Goal: Task Accomplishment & Management: Use online tool/utility

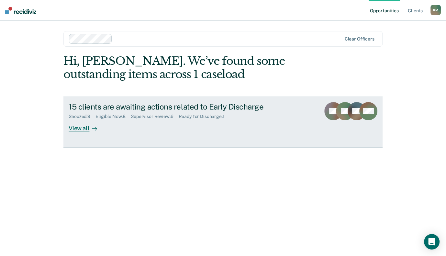
click at [74, 129] on div "View all" at bounding box center [87, 125] width 36 height 13
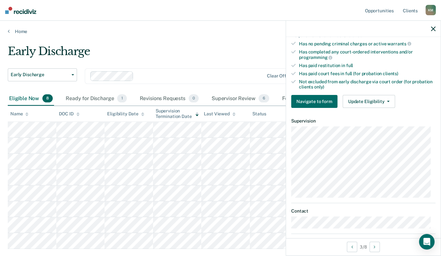
scroll to position [160, 0]
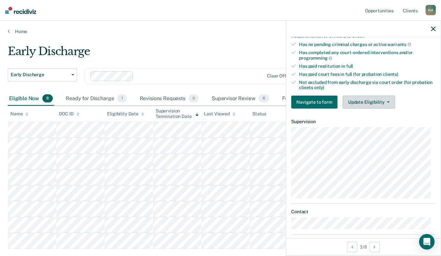
click at [352, 102] on button "Update Eligibility" at bounding box center [369, 101] width 52 height 13
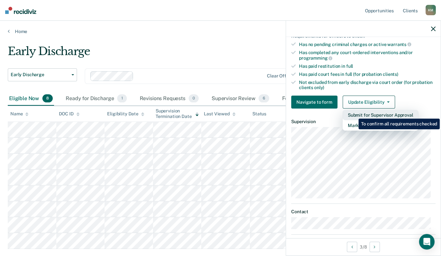
click at [354, 114] on button "Submit for Supervisor Approval" at bounding box center [381, 115] width 76 height 10
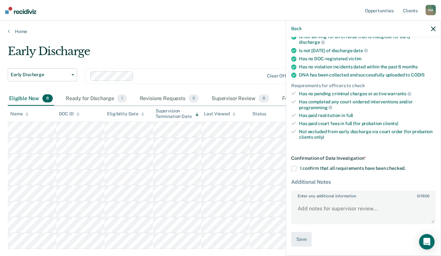
scroll to position [109, 0]
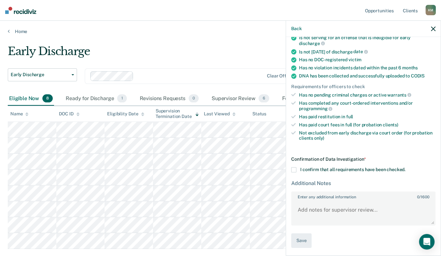
click at [293, 167] on span at bounding box center [293, 169] width 5 height 5
click at [405, 167] on input "I confirm that all requirements have been checked." at bounding box center [405, 167] width 0 height 0
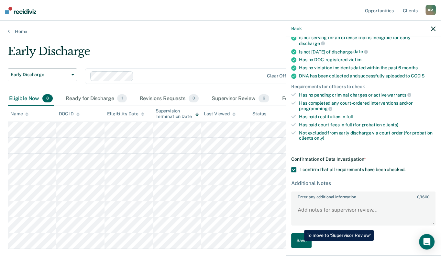
click at [299, 240] on button "Save" at bounding box center [301, 240] width 20 height 15
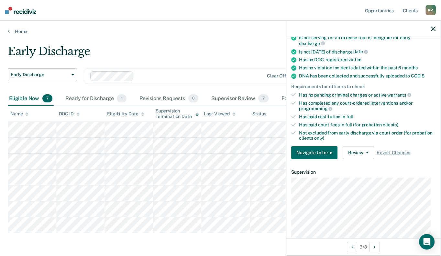
scroll to position [0, 0]
click at [369, 155] on button "Update Eligibility" at bounding box center [369, 152] width 52 height 13
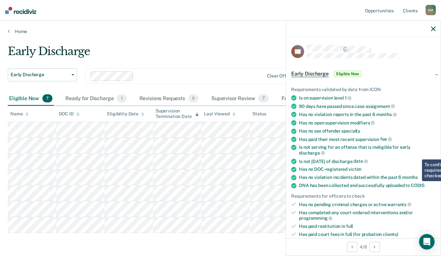
click at [351, 73] on span "Eligible Now" at bounding box center [347, 74] width 27 height 6
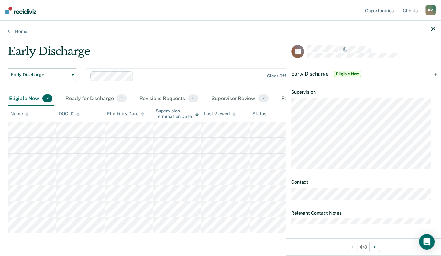
scroll to position [3, 0]
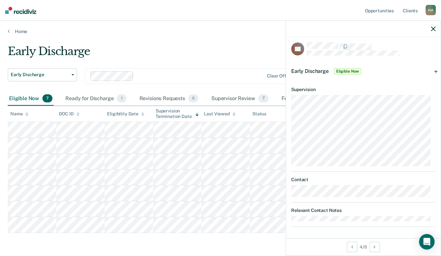
click at [432, 27] on icon "button" at bounding box center [433, 29] width 5 height 5
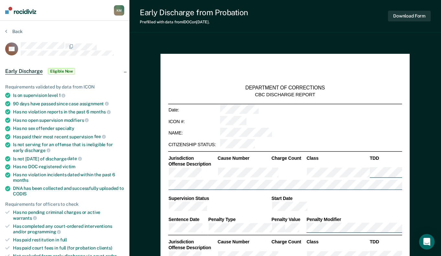
type textarea "x"
click at [92, 25] on section "Back DS Early Discharge Eligible Now Requirements validated by data from ICON I…" at bounding box center [64, 233] width 129 height 424
click at [50, 184] on ul "Requirements validated by data from ICON Is on supervision level 1 90 days have…" at bounding box center [64, 174] width 119 height 180
click at [104, 30] on div "Back" at bounding box center [64, 35] width 119 height 14
click at [4, 27] on section "Back DS Early Discharge Eligible Now Requirements validated by data from ICON I…" at bounding box center [64, 233] width 129 height 424
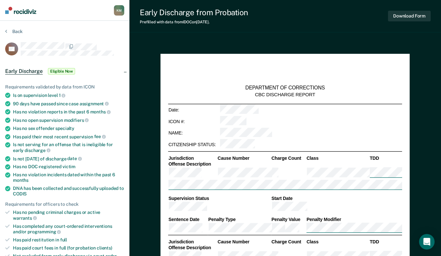
click at [4, 32] on section "Back DS Early Discharge Eligible Now Requirements validated by data from ICON I…" at bounding box center [64, 233] width 129 height 424
click at [7, 30] on button "Back" at bounding box center [13, 31] width 17 height 6
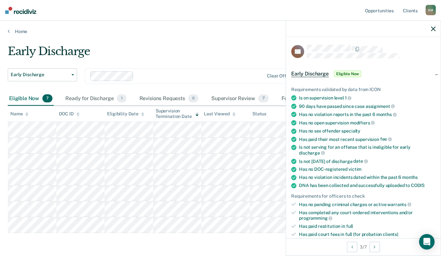
scroll to position [65, 0]
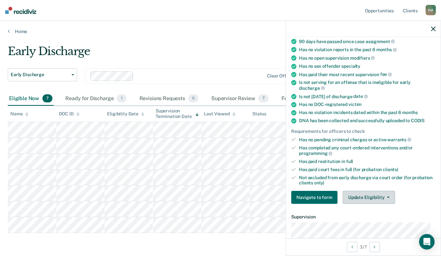
click at [361, 198] on button "Update Eligibility" at bounding box center [369, 196] width 52 height 13
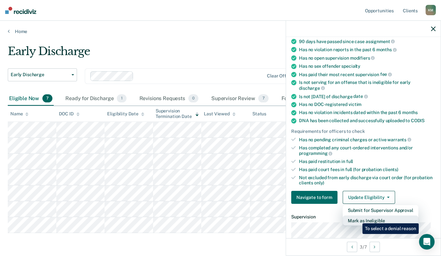
click at [357, 218] on button "Mark as Ineligible" at bounding box center [381, 220] width 76 height 10
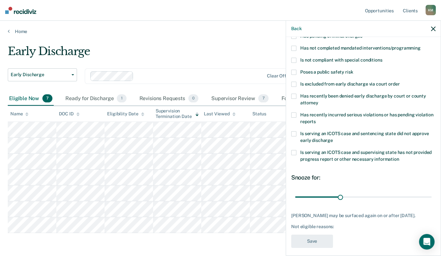
click at [299, 132] on label "Is serving an ICOTS case and sentencing state did not approve early discharge" at bounding box center [363, 138] width 144 height 14
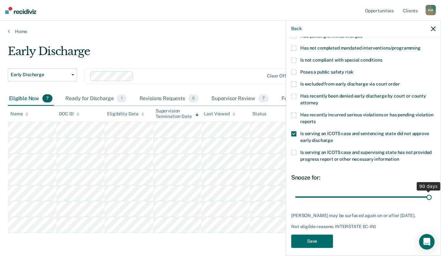
drag, startPoint x: 340, startPoint y: 194, endPoint x: 441, endPoint y: 196, distance: 100.9
type input "90"
click at [431, 196] on input "range" at bounding box center [363, 196] width 136 height 11
click at [311, 246] on button "Save" at bounding box center [312, 240] width 42 height 13
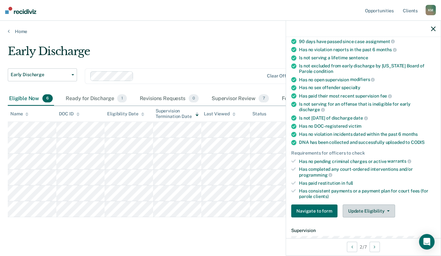
click at [365, 213] on button "Update Eligibility" at bounding box center [369, 210] width 52 height 13
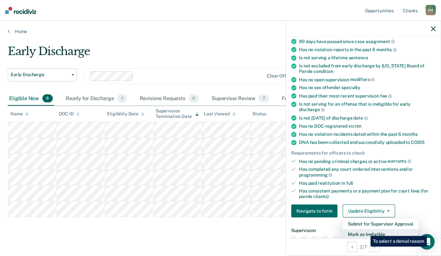
click at [365, 231] on button "Mark as Ineligible" at bounding box center [381, 234] width 76 height 10
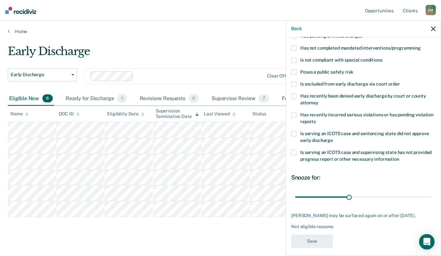
click at [295, 94] on span at bounding box center [293, 95] width 5 height 5
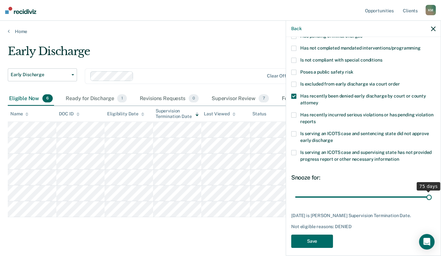
drag, startPoint x: 346, startPoint y: 195, endPoint x: 431, endPoint y: 201, distance: 85.6
type input "75"
click at [431, 201] on input "range" at bounding box center [363, 196] width 136 height 11
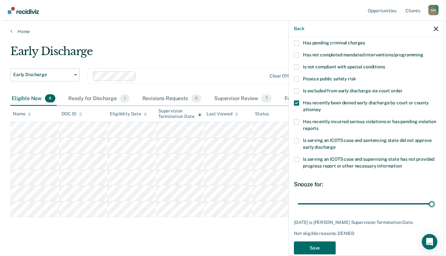
scroll to position [74, 0]
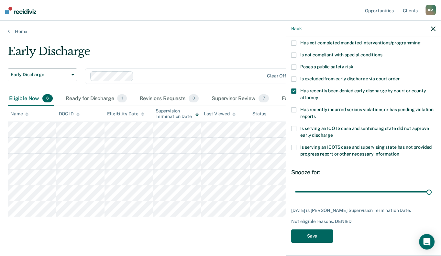
click at [309, 234] on button "Save" at bounding box center [312, 235] width 42 height 13
